Goal: Navigation & Orientation: Find specific page/section

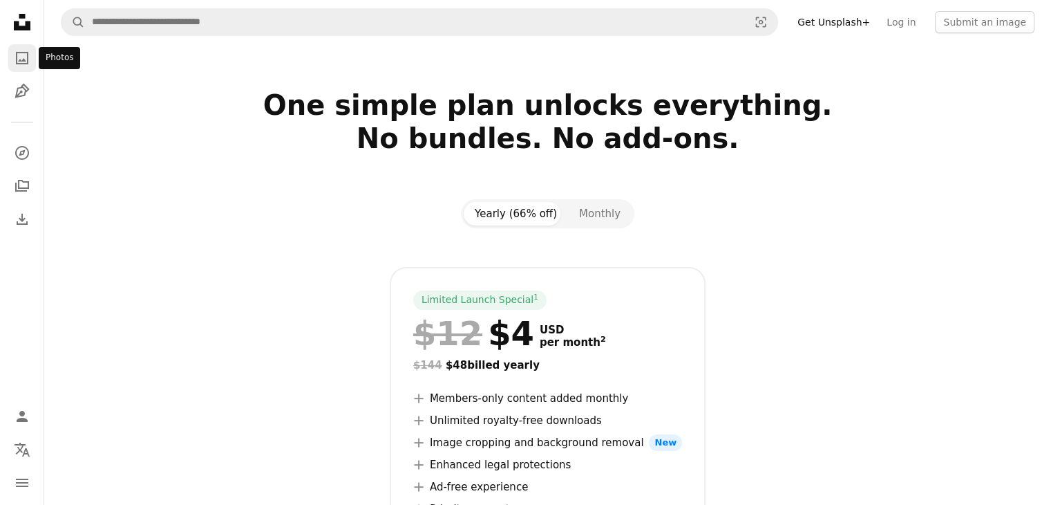
click at [28, 64] on icon "Photos" at bounding box center [22, 58] width 12 height 12
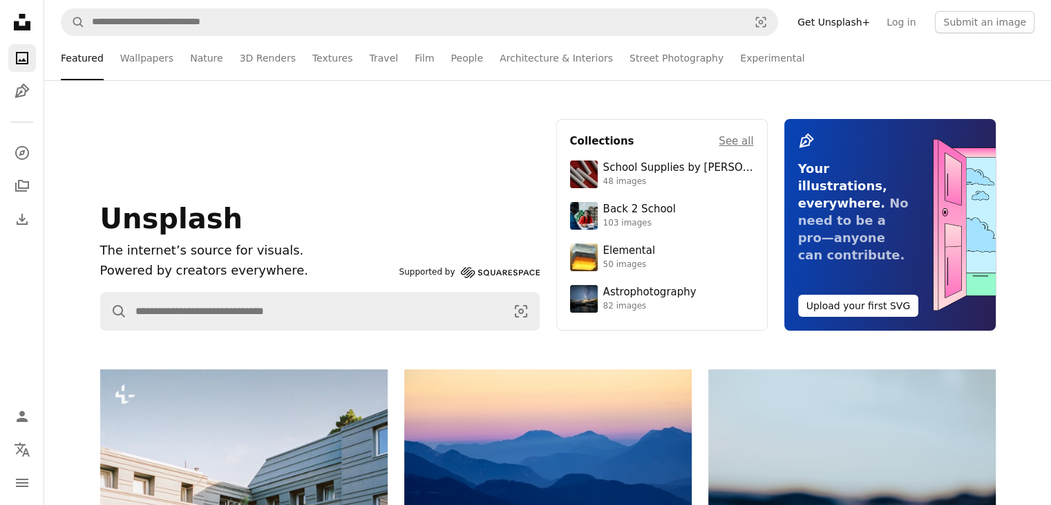
click at [28, 64] on icon "Photos" at bounding box center [22, 58] width 12 height 12
click at [29, 183] on icon "A stack of folders" at bounding box center [22, 186] width 17 height 17
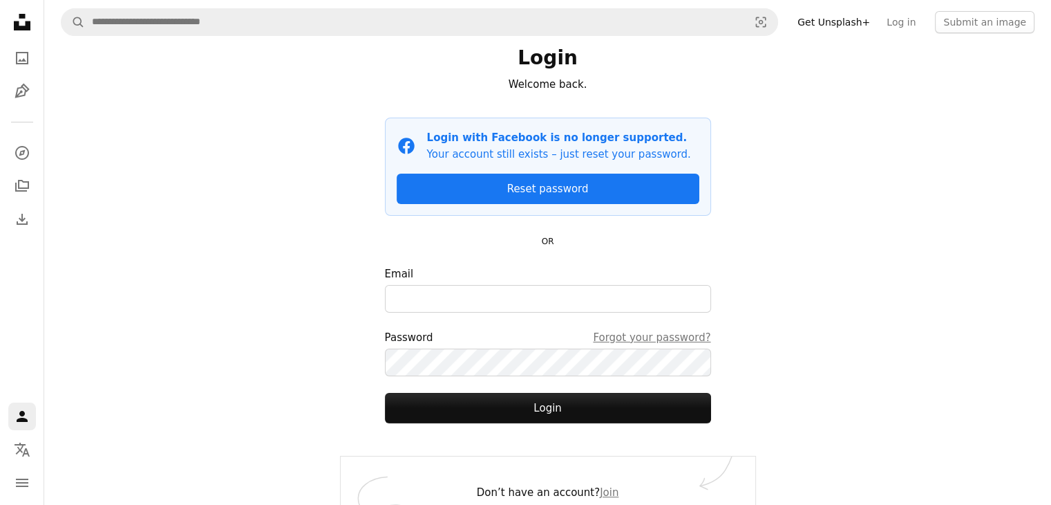
scroll to position [27, 0]
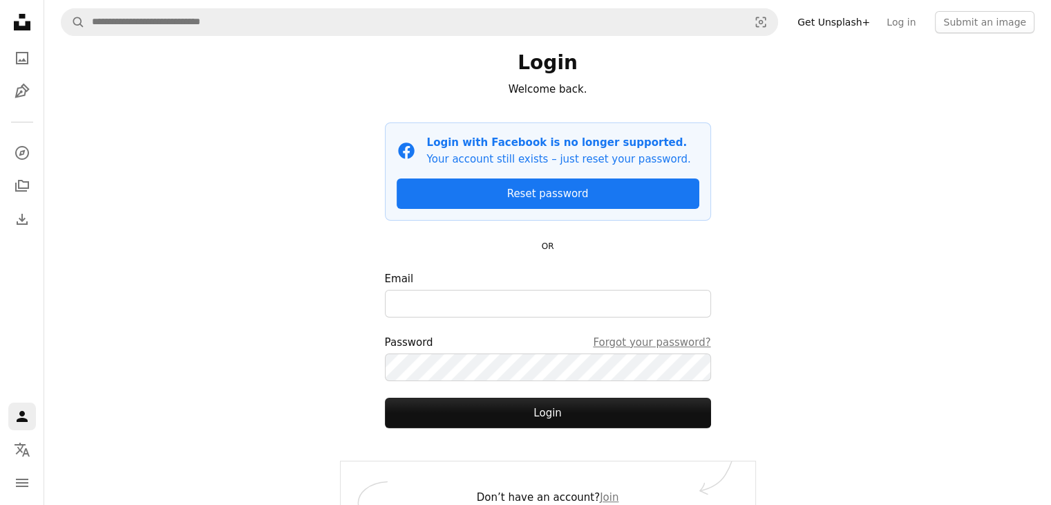
click at [8, 209] on div "A compass A stack of folders Download" at bounding box center [22, 186] width 28 height 94
click at [22, 220] on icon "Download History" at bounding box center [22, 219] width 11 height 11
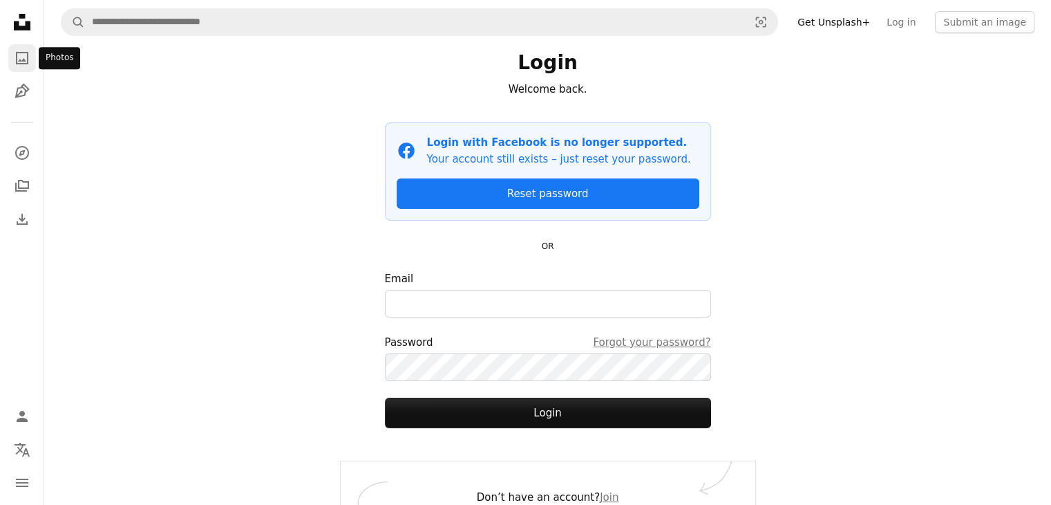
click at [17, 56] on icon "A photo" at bounding box center [22, 58] width 17 height 17
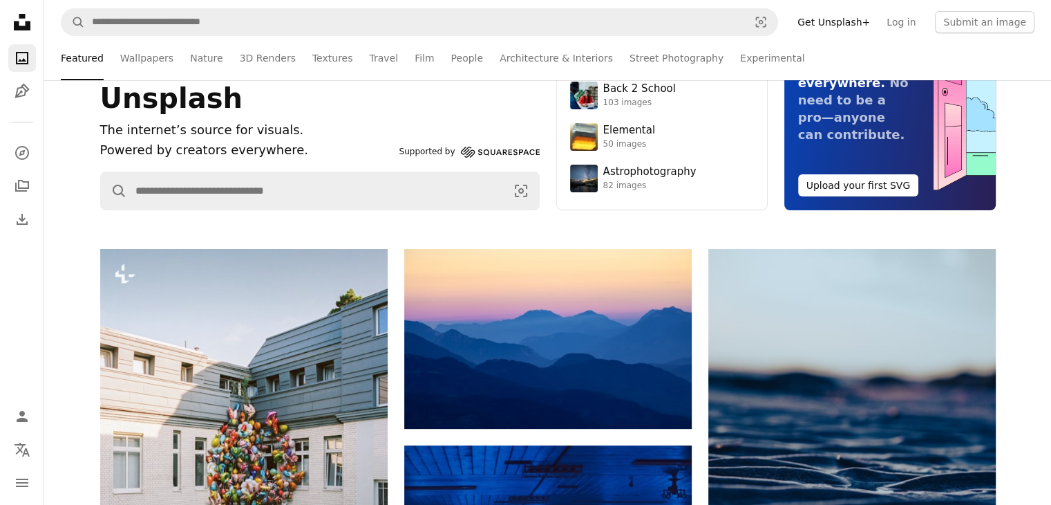
scroll to position [99, 0]
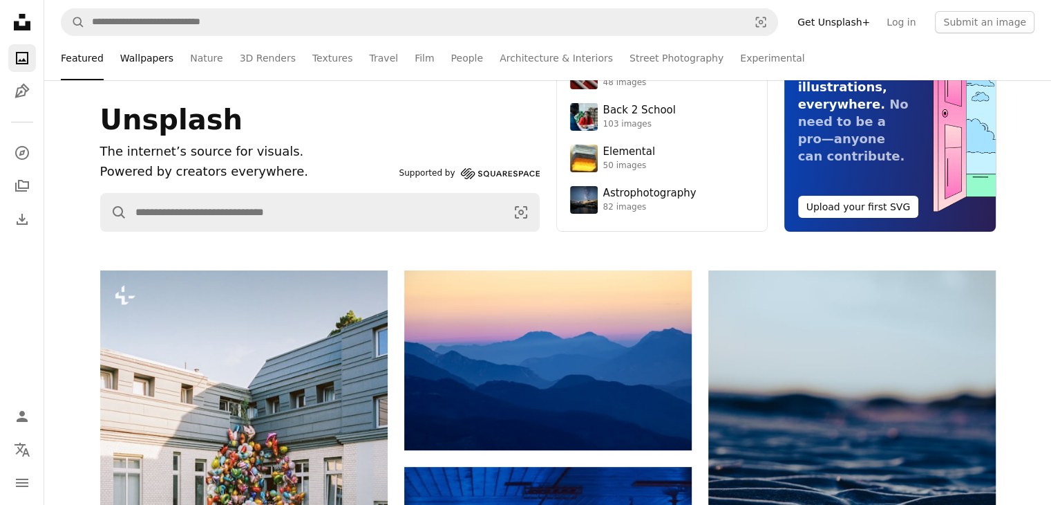
click at [150, 64] on link "Wallpapers" at bounding box center [146, 58] width 53 height 44
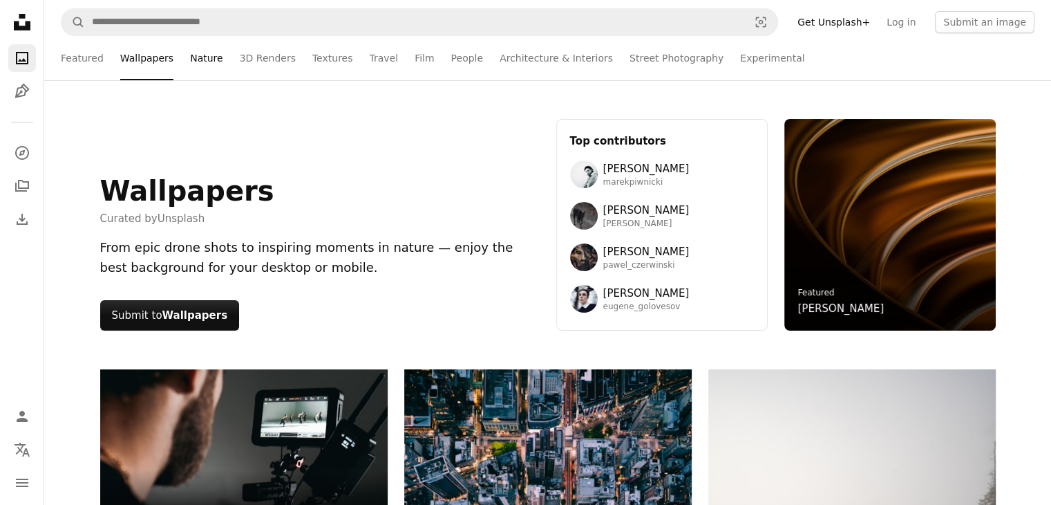
click at [190, 62] on link "Nature" at bounding box center [206, 58] width 32 height 44
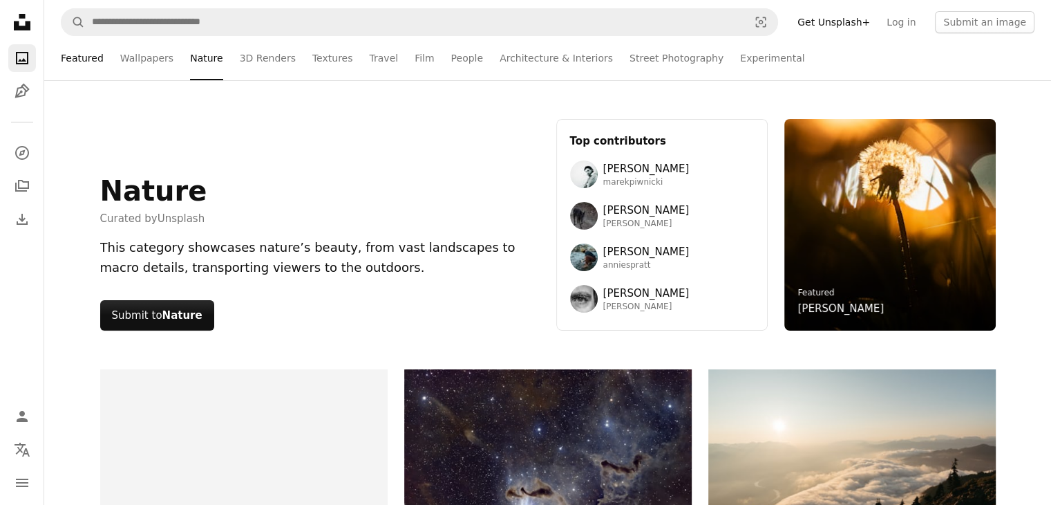
click at [93, 60] on link "Featured" at bounding box center [82, 58] width 43 height 44
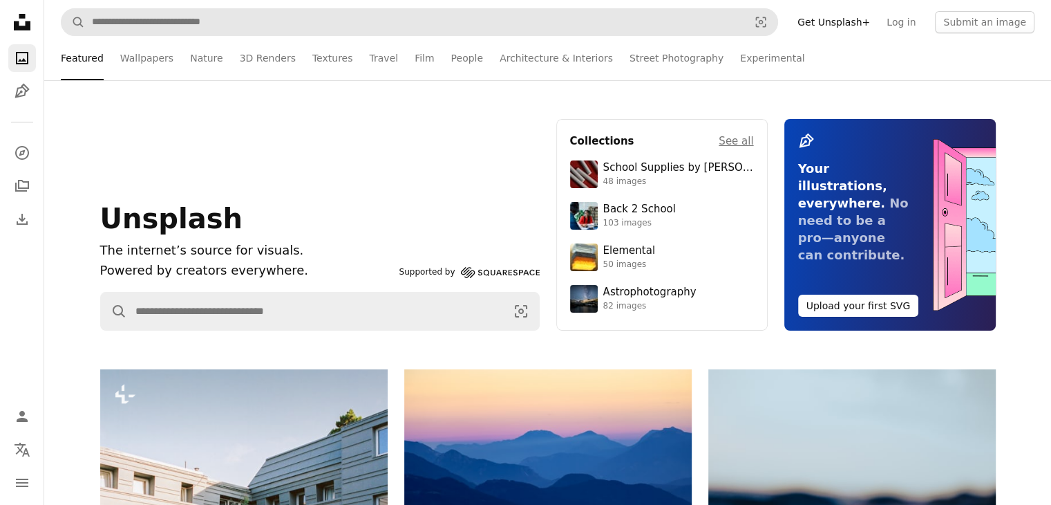
scroll to position [99, 0]
